Goal: Task Accomplishment & Management: Use online tool/utility

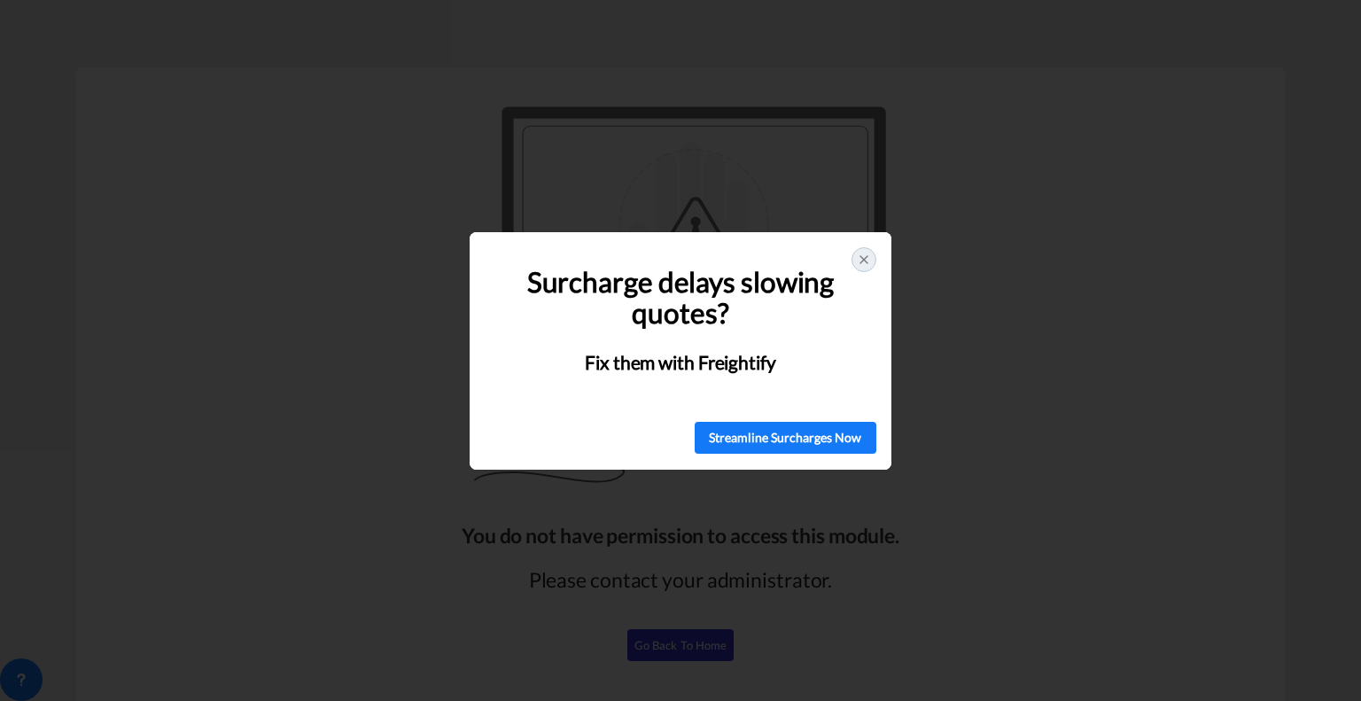
click at [658, 650] on div "🚨 Struggling with Surcharges? You're Not Alone! Surcharge delays slowing quotes…" at bounding box center [680, 350] width 1361 height 701
click at [854, 259] on div at bounding box center [864, 259] width 25 height 25
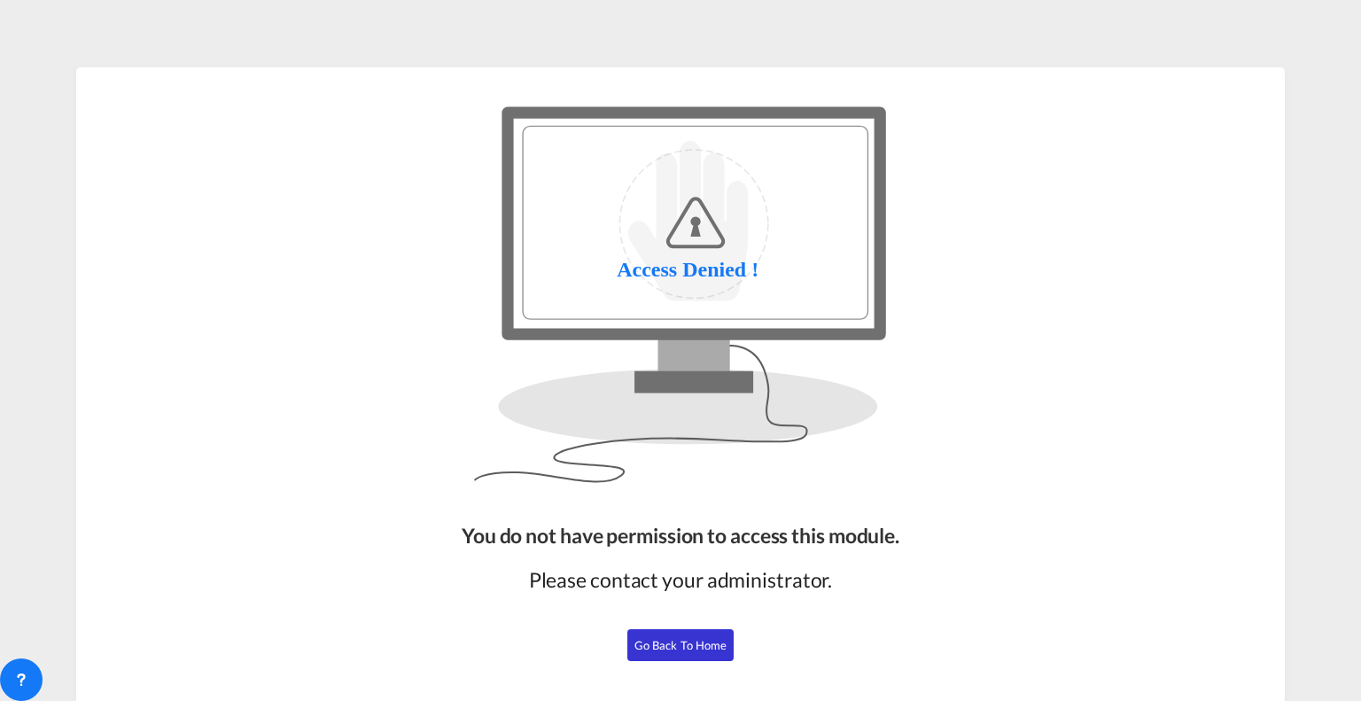
click at [673, 639] on span "Go Back to Home" at bounding box center [681, 645] width 93 height 14
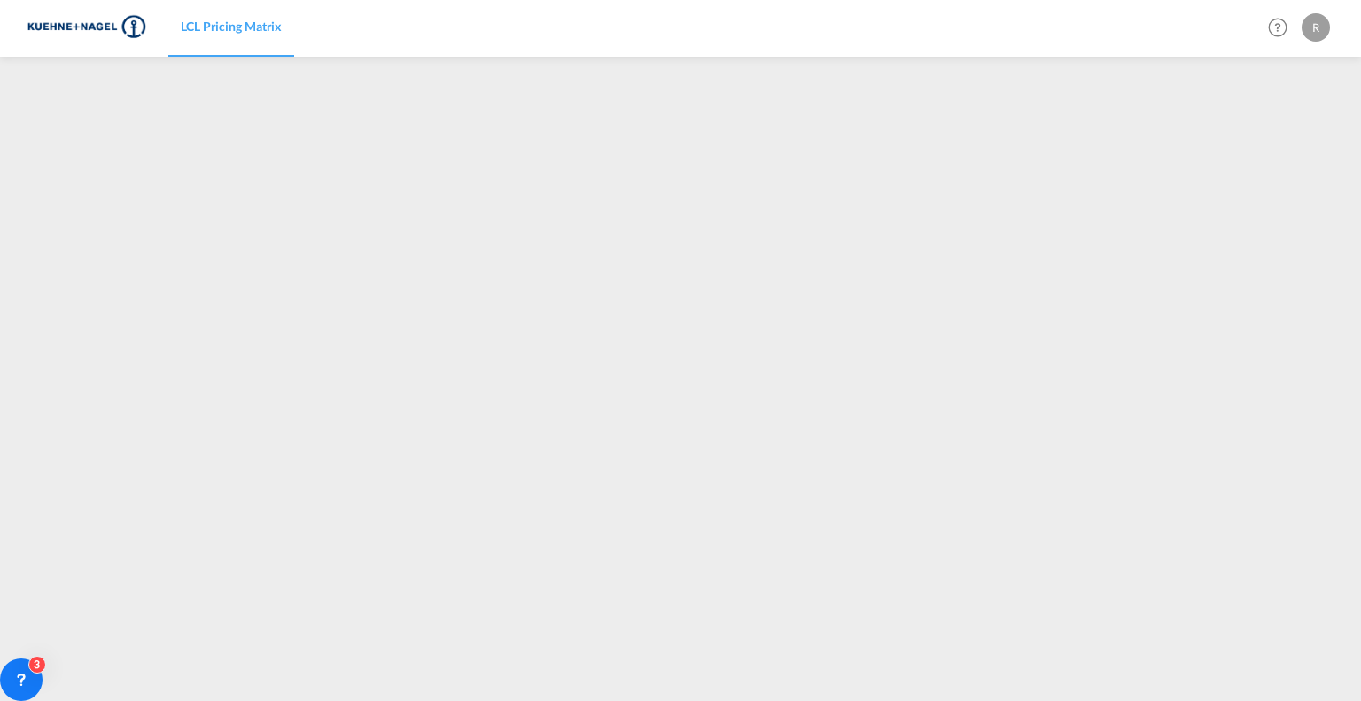
click at [507, 52] on div "LCL Pricing Matrix Help Resources Product Release R My Profile Logout" at bounding box center [681, 27] width 1308 height 55
click at [1332, 55] on div "LCL Pricing Matrix Help Resources Product Release R My Profile Logout" at bounding box center [681, 28] width 1308 height 57
